Goal: Task Accomplishment & Management: Manage account settings

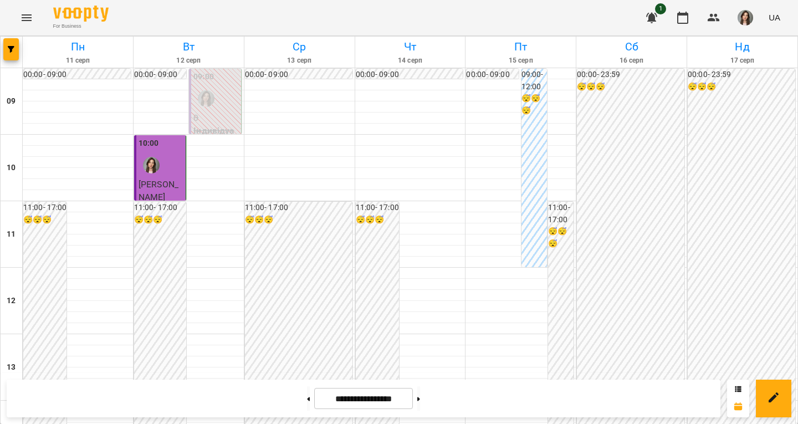
scroll to position [222, 0]
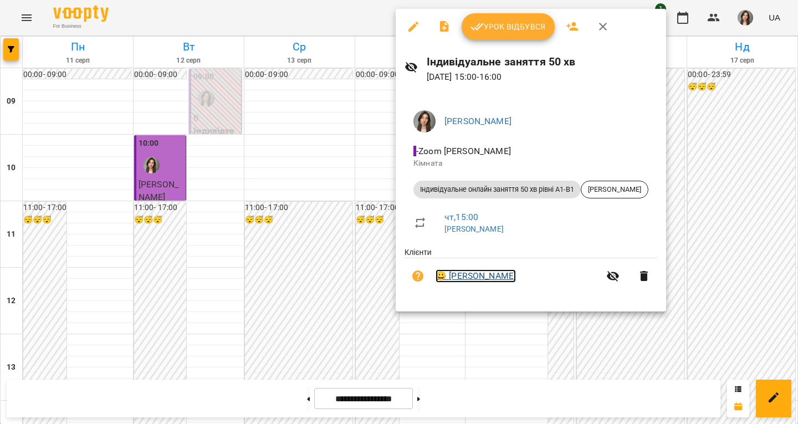
click at [450, 276] on link "😀 [PERSON_NAME]" at bounding box center [475, 275] width 80 height 13
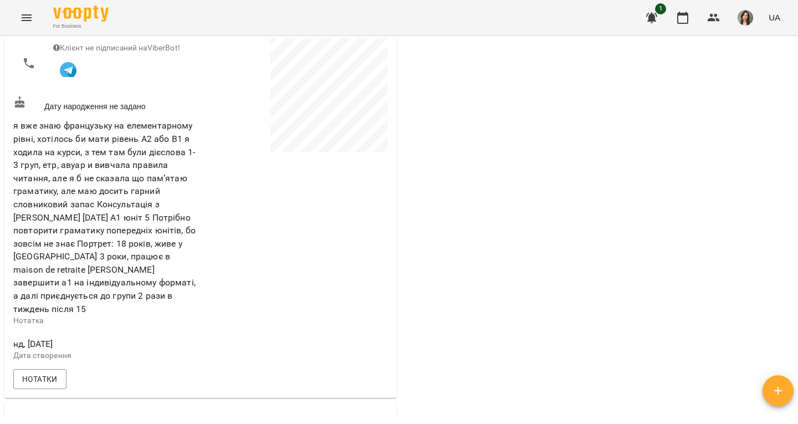
scroll to position [166, 0]
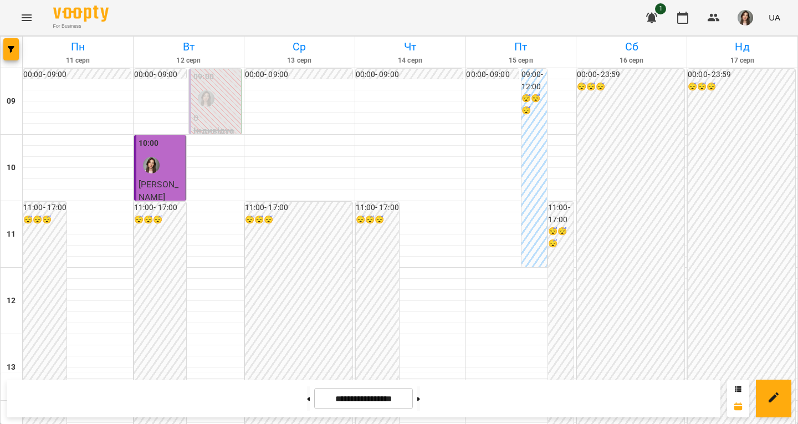
scroll to position [554, 0]
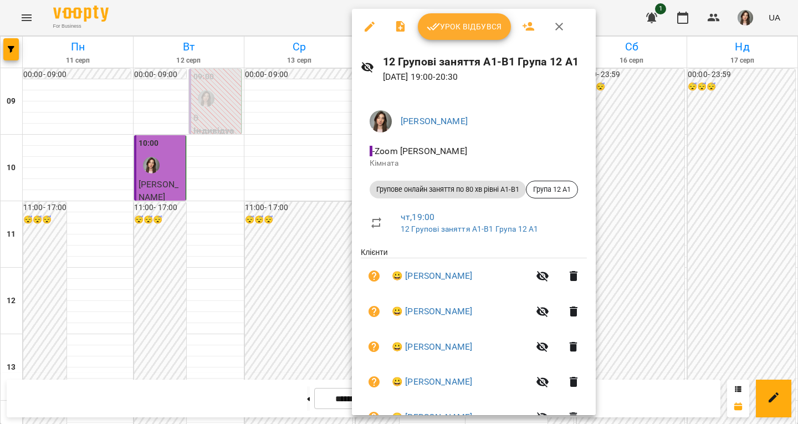
click at [685, 162] on div at bounding box center [399, 212] width 798 height 424
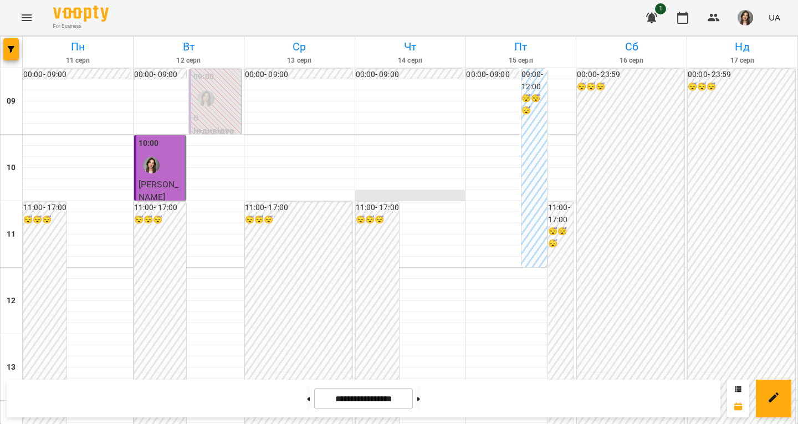
scroll to position [403, 0]
click at [420, 395] on button at bounding box center [418, 398] width 3 height 24
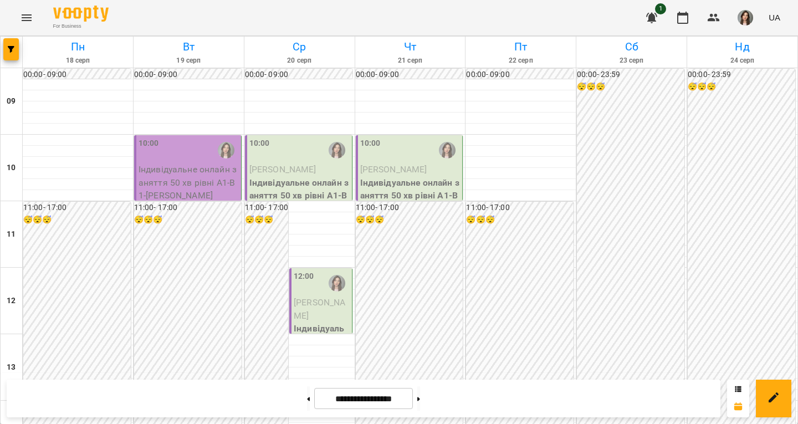
scroll to position [0, 0]
click at [420, 394] on button at bounding box center [418, 398] width 3 height 24
click at [420, 399] on button at bounding box center [418, 398] width 3 height 24
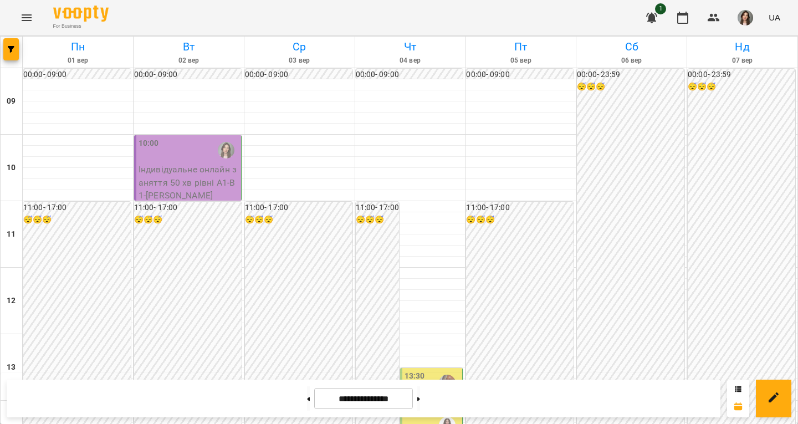
scroll to position [126, 0]
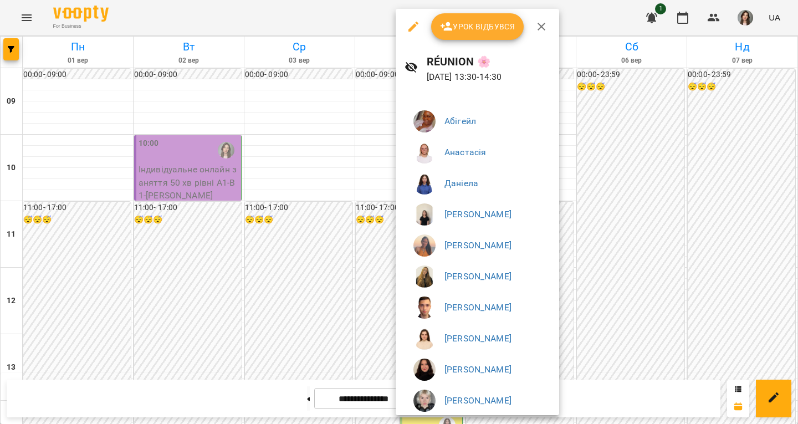
click at [354, 190] on div at bounding box center [399, 212] width 798 height 424
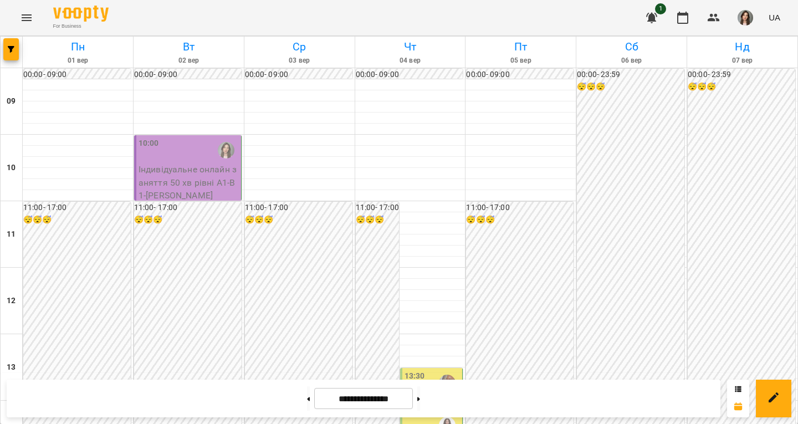
scroll to position [625, 0]
click at [420, 390] on button at bounding box center [418, 398] width 3 height 24
click at [307, 408] on button at bounding box center [308, 398] width 3 height 24
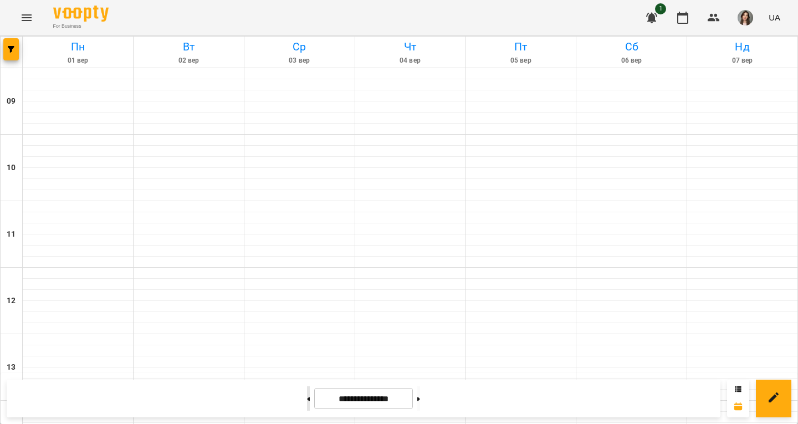
click at [307, 408] on button at bounding box center [308, 398] width 3 height 24
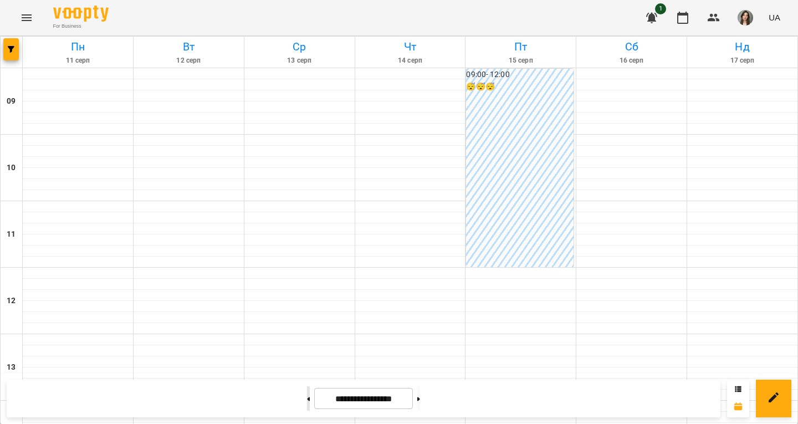
click at [307, 406] on button at bounding box center [308, 398] width 3 height 24
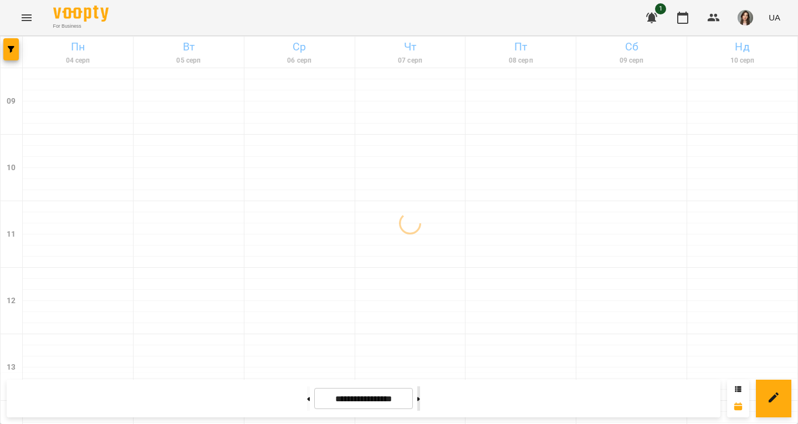
click at [420, 405] on button at bounding box center [418, 398] width 3 height 24
type input "**********"
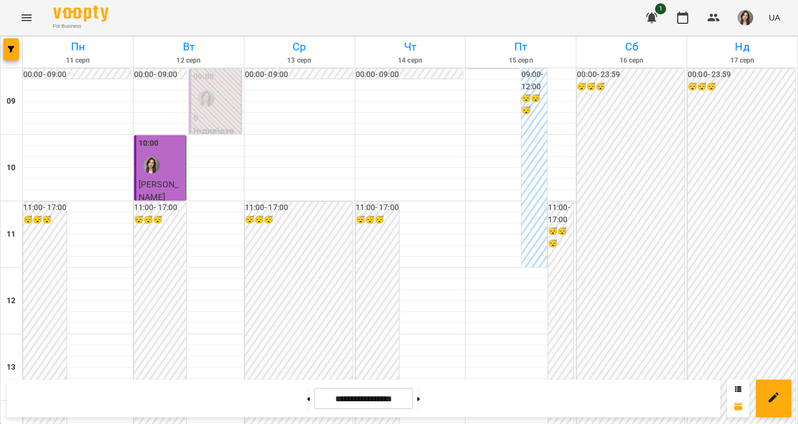
scroll to position [498, 0]
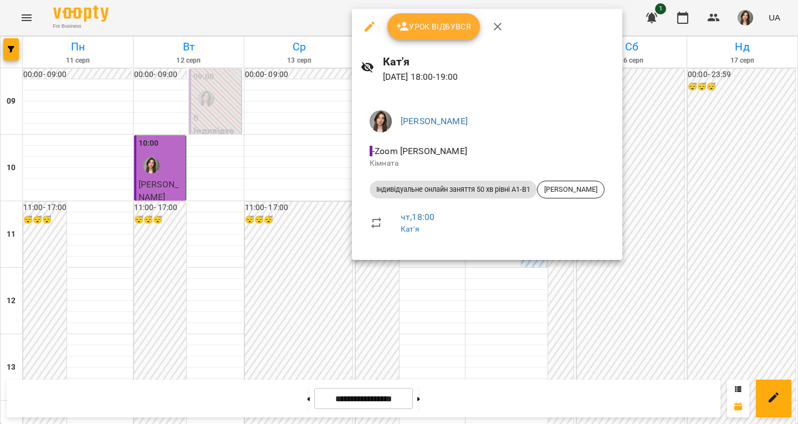
click at [109, 179] on div at bounding box center [399, 212] width 798 height 424
